Goal: Task Accomplishment & Management: Use online tool/utility

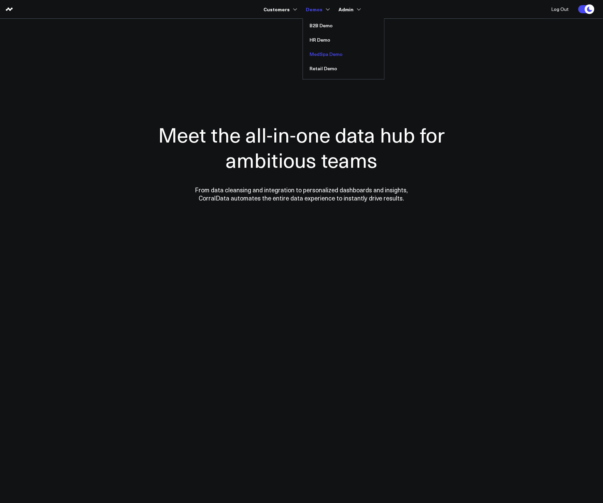
click at [332, 58] on link "MedSpa Demo" at bounding box center [343, 54] width 81 height 14
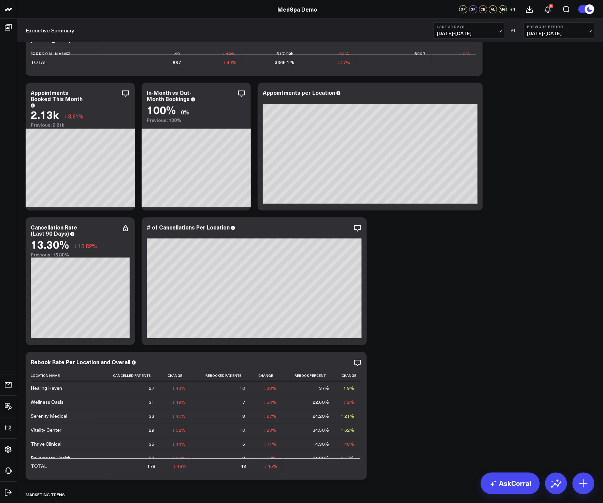
scroll to position [575, 0]
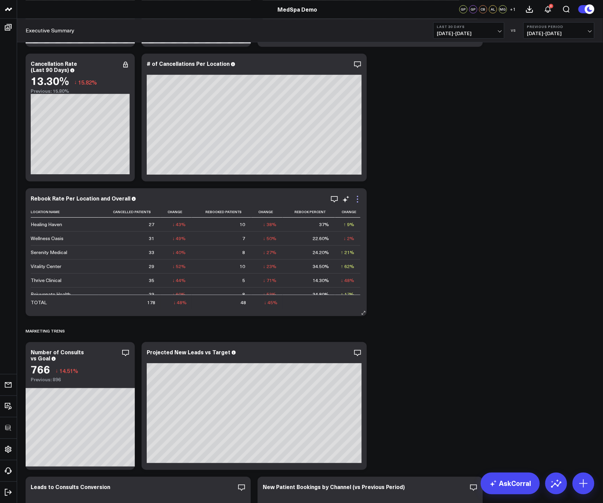
click at [355, 197] on icon at bounding box center [358, 199] width 8 height 8
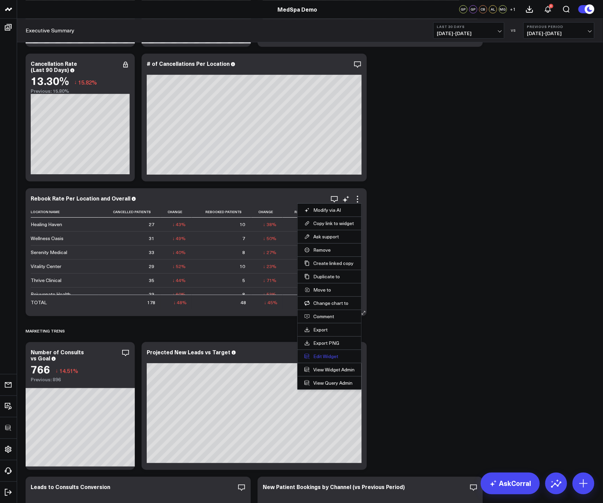
click at [310, 354] on button "Edit Widget" at bounding box center [329, 357] width 50 height 6
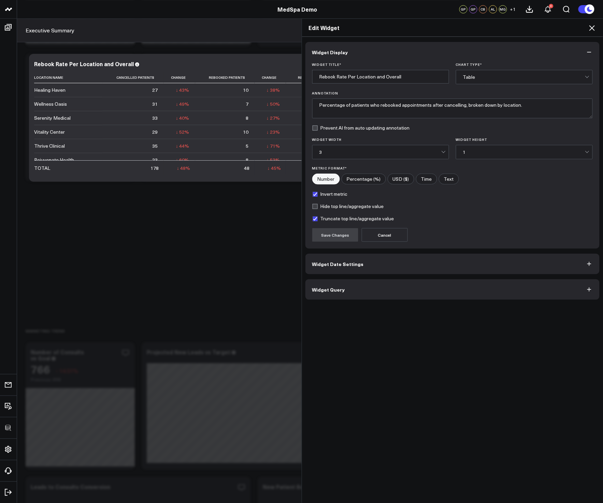
click at [372, 277] on div "Widget Display Widget Title * Rebook Rate Per Location and Overall Chart Type *…" at bounding box center [452, 171] width 295 height 258
click at [371, 285] on button "Widget Query" at bounding box center [452, 290] width 295 height 20
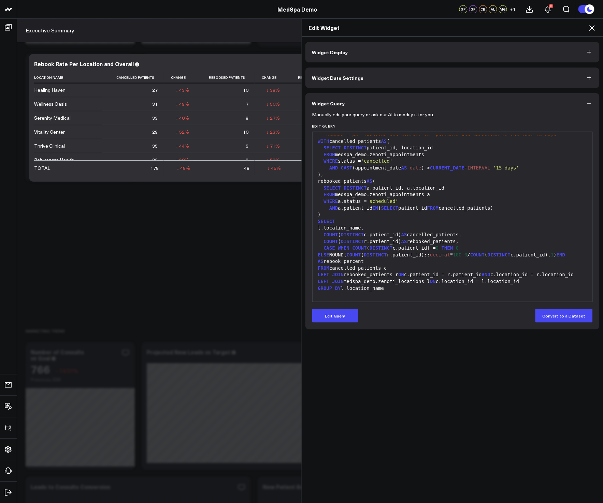
scroll to position [6, 0]
click at [593, 28] on icon at bounding box center [592, 28] width 8 height 8
